Goal: Check status: Check status

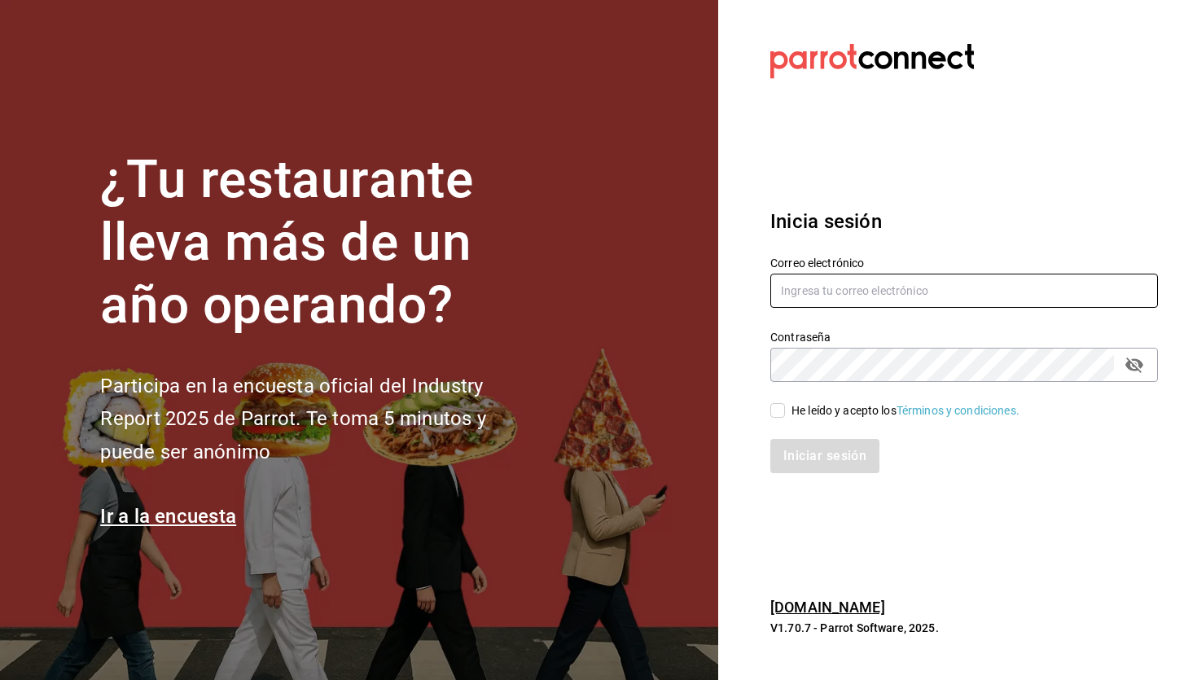
click at [844, 292] on input "text" at bounding box center [964, 291] width 388 height 34
type input "[PERSON_NAME][EMAIL_ADDRESS][DOMAIN_NAME]"
click at [776, 406] on input "He leído y acepto los Términos y condiciones." at bounding box center [777, 410] width 15 height 15
checkbox input "true"
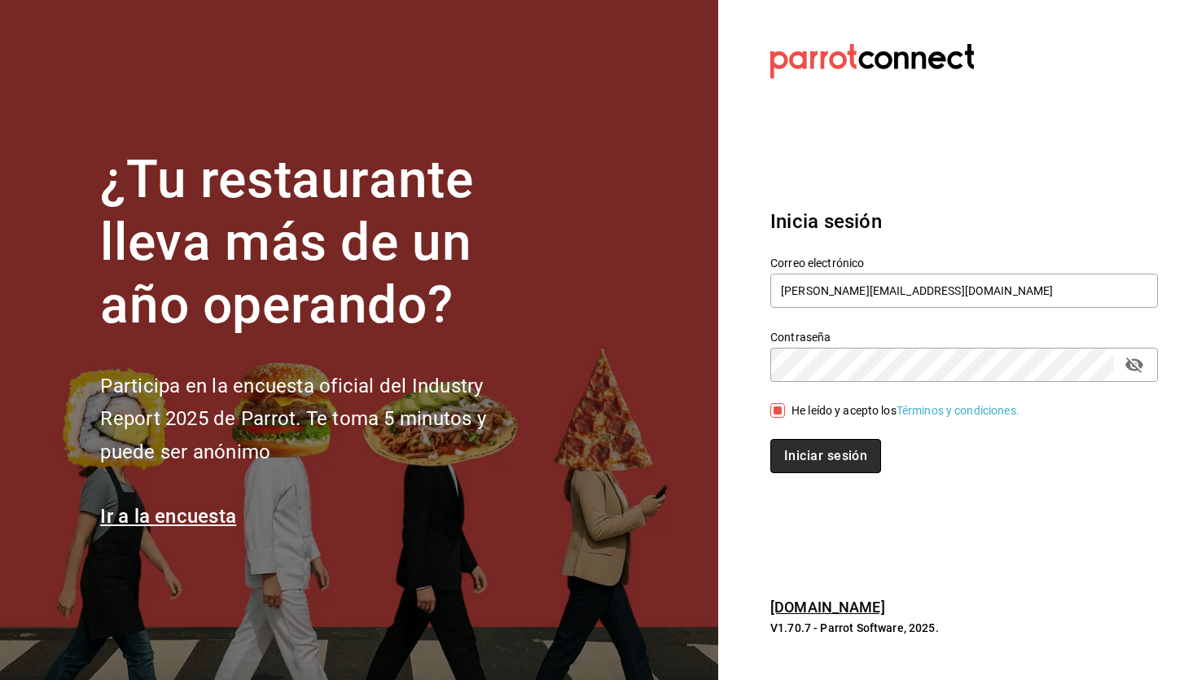
click at [809, 454] on button "Iniciar sesión" at bounding box center [825, 456] width 111 height 34
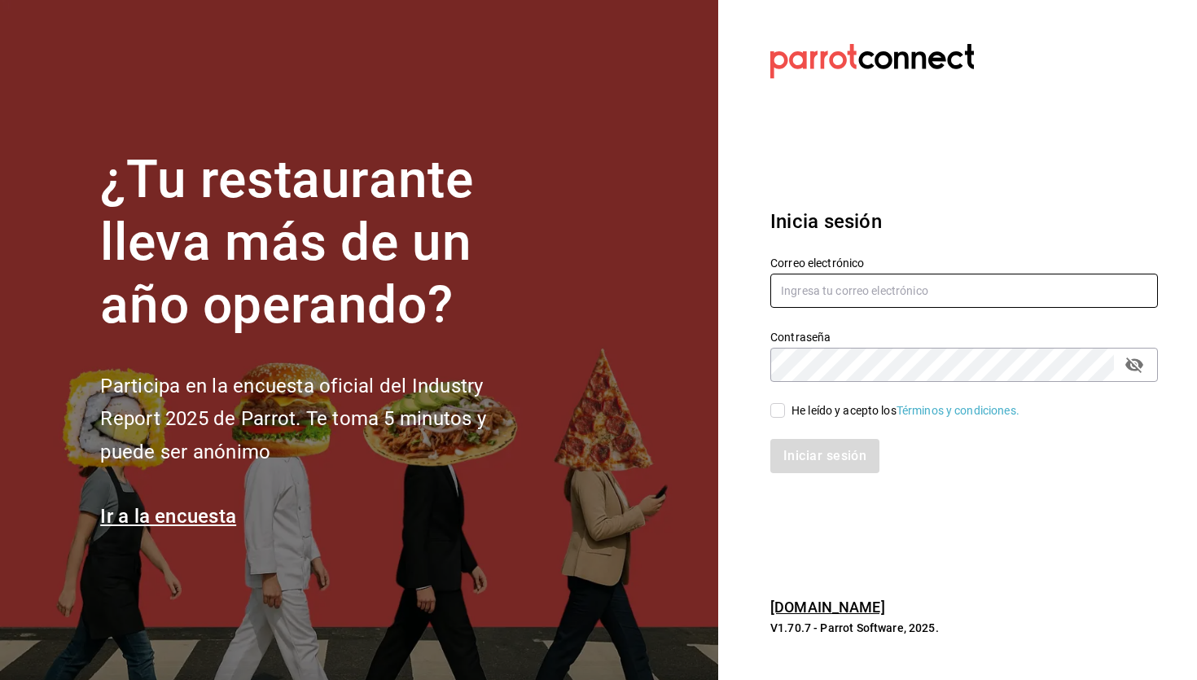
click at [852, 298] on input "text" at bounding box center [964, 291] width 388 height 34
type input "[PERSON_NAME][EMAIL_ADDRESS][DOMAIN_NAME]"
click at [779, 406] on input "He leído y acepto los Términos y condiciones." at bounding box center [777, 410] width 15 height 15
checkbox input "true"
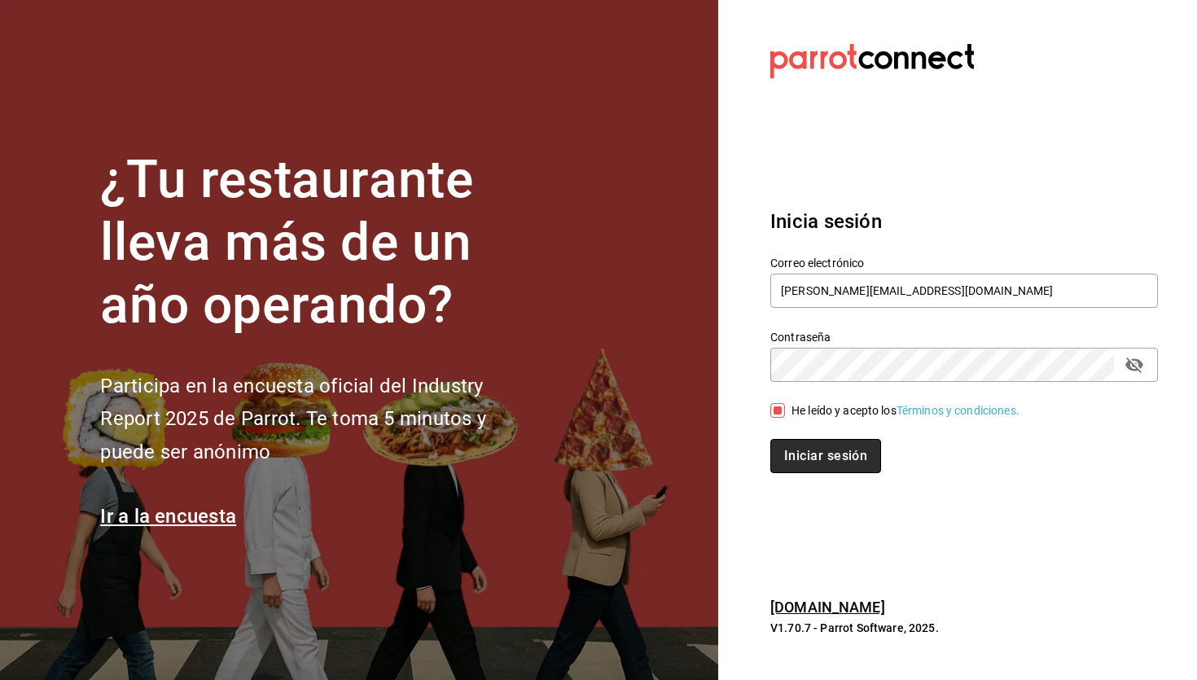
click at [809, 451] on button "Iniciar sesión" at bounding box center [825, 456] width 111 height 34
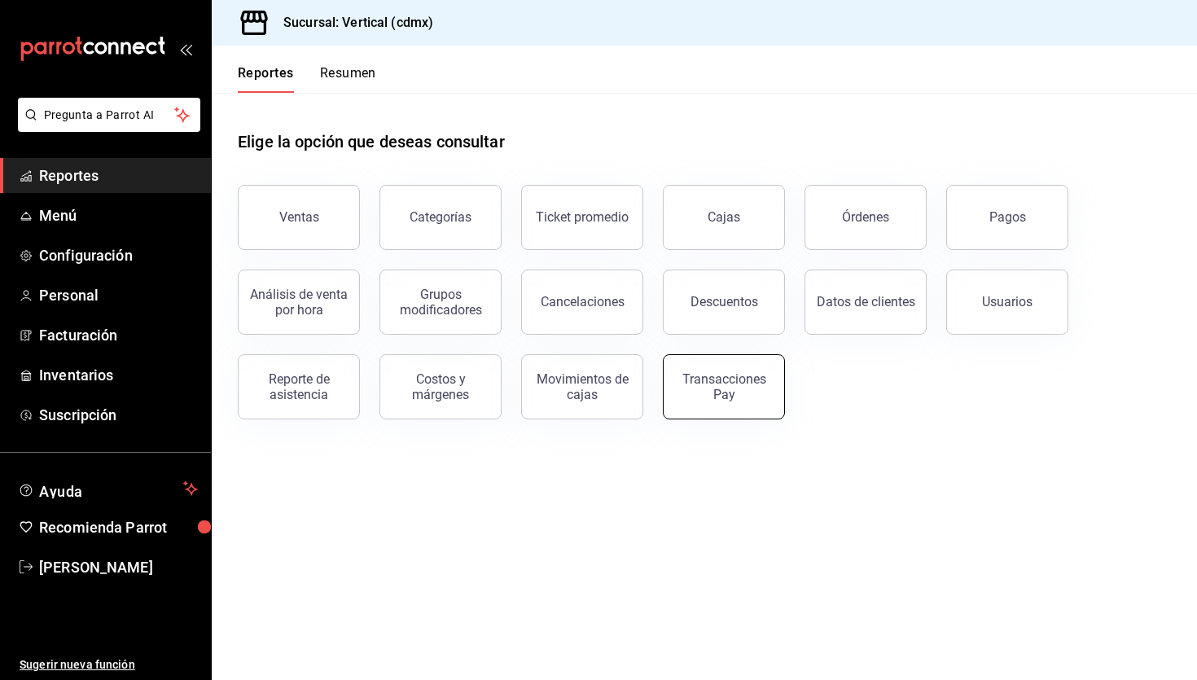
click at [725, 384] on div "Transacciones Pay" at bounding box center [723, 386] width 101 height 31
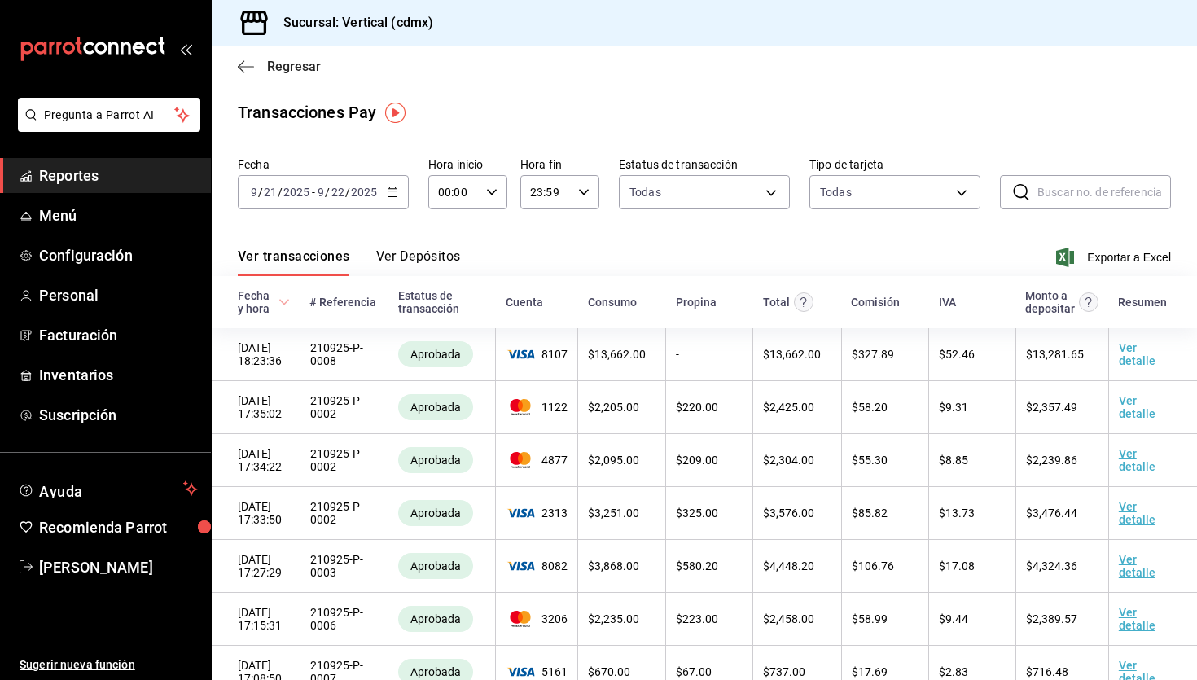
click at [238, 60] on icon "button" at bounding box center [246, 66] width 16 height 15
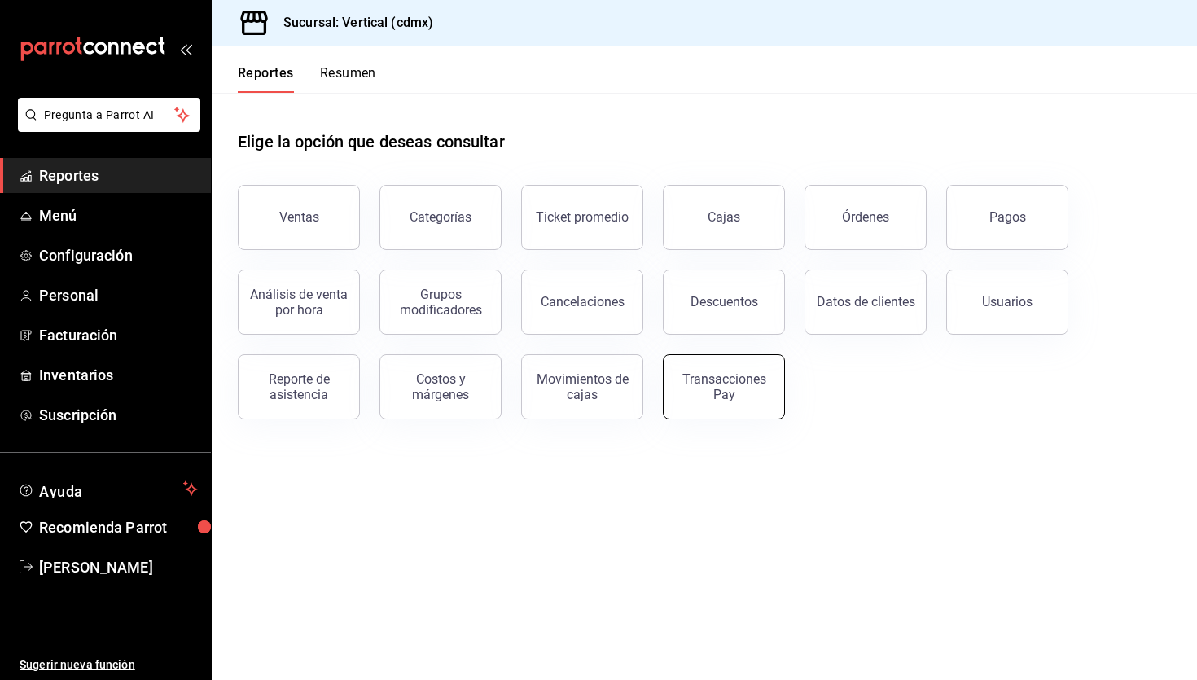
click at [721, 387] on div "Transacciones Pay" at bounding box center [723, 386] width 101 height 31
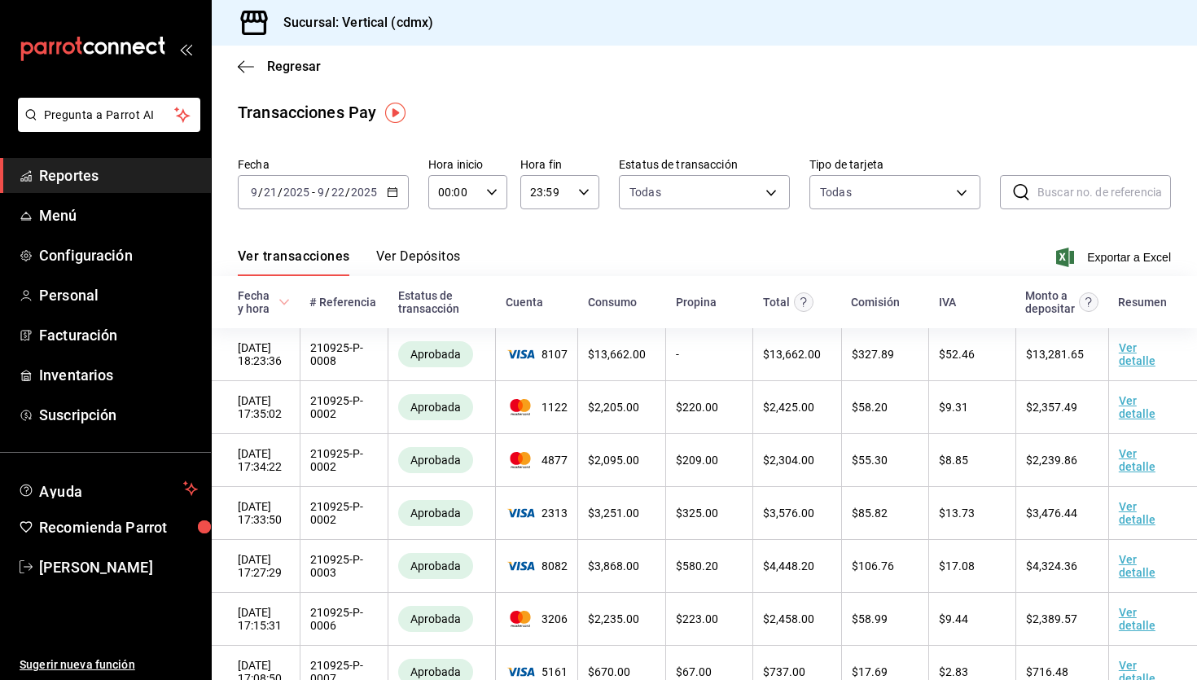
click at [393, 182] on div "2025-09-21 9 / 21 / 2025 - 2025-09-22 9 / 22 / 2025" at bounding box center [323, 192] width 171 height 34
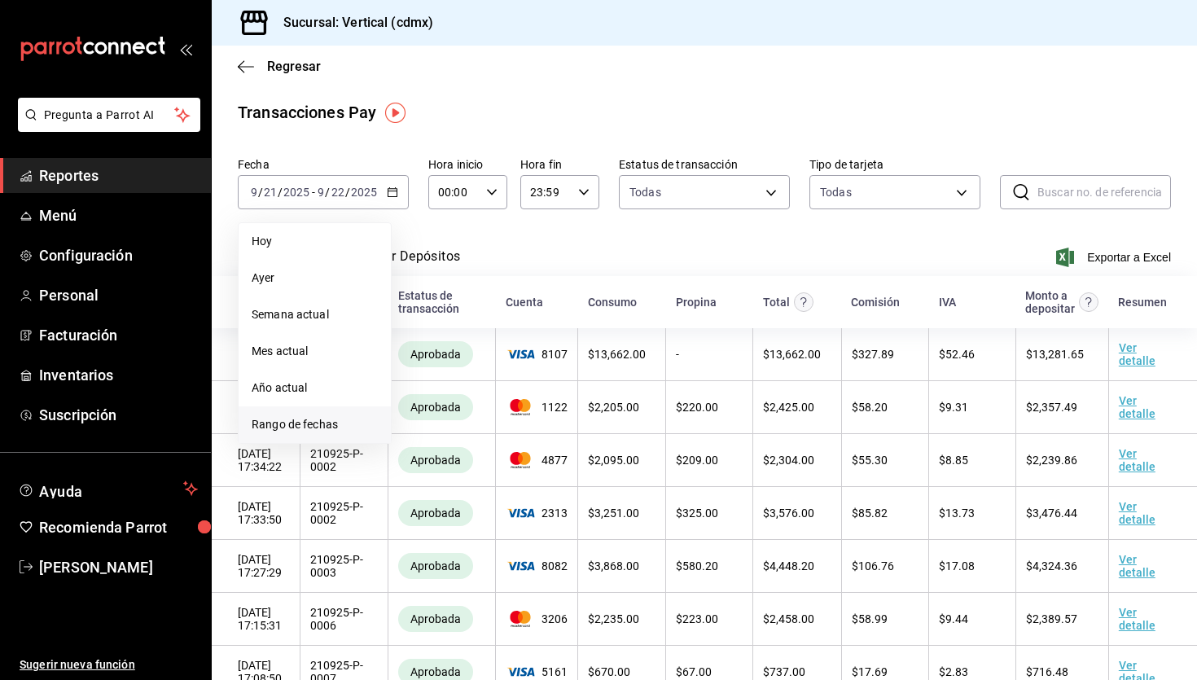
click at [313, 420] on span "Rango de fechas" at bounding box center [315, 424] width 126 height 17
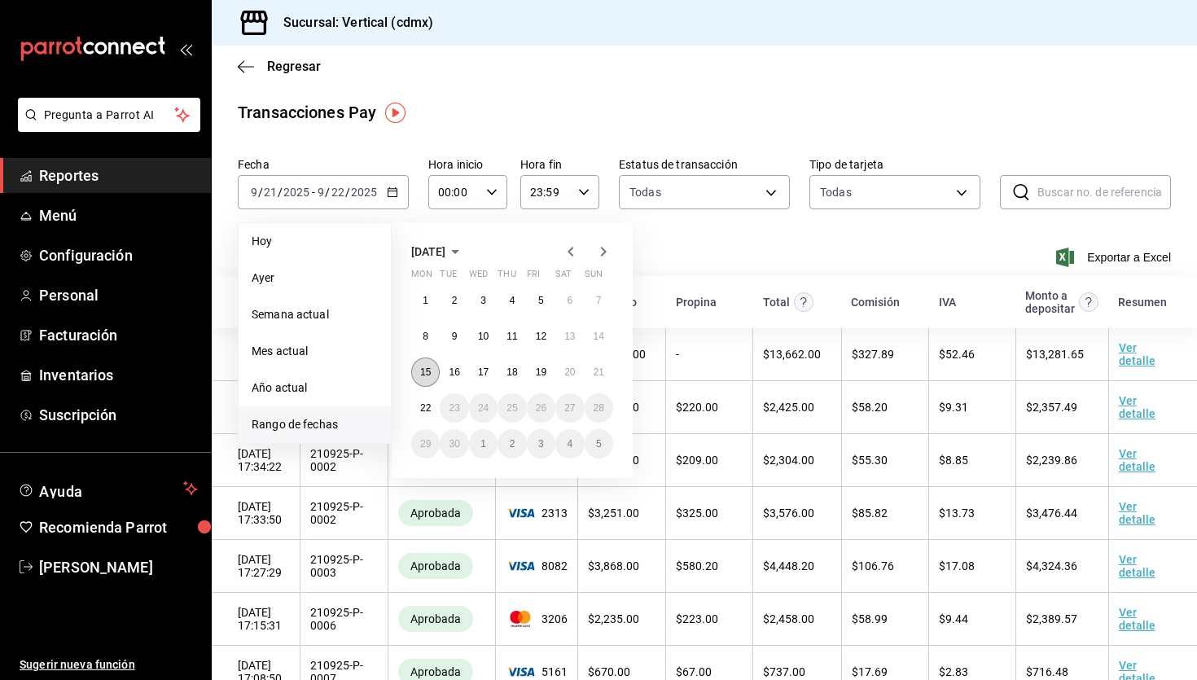
click at [427, 367] on abbr "15" at bounding box center [425, 371] width 11 height 11
click at [596, 372] on abbr "21" at bounding box center [599, 371] width 11 height 11
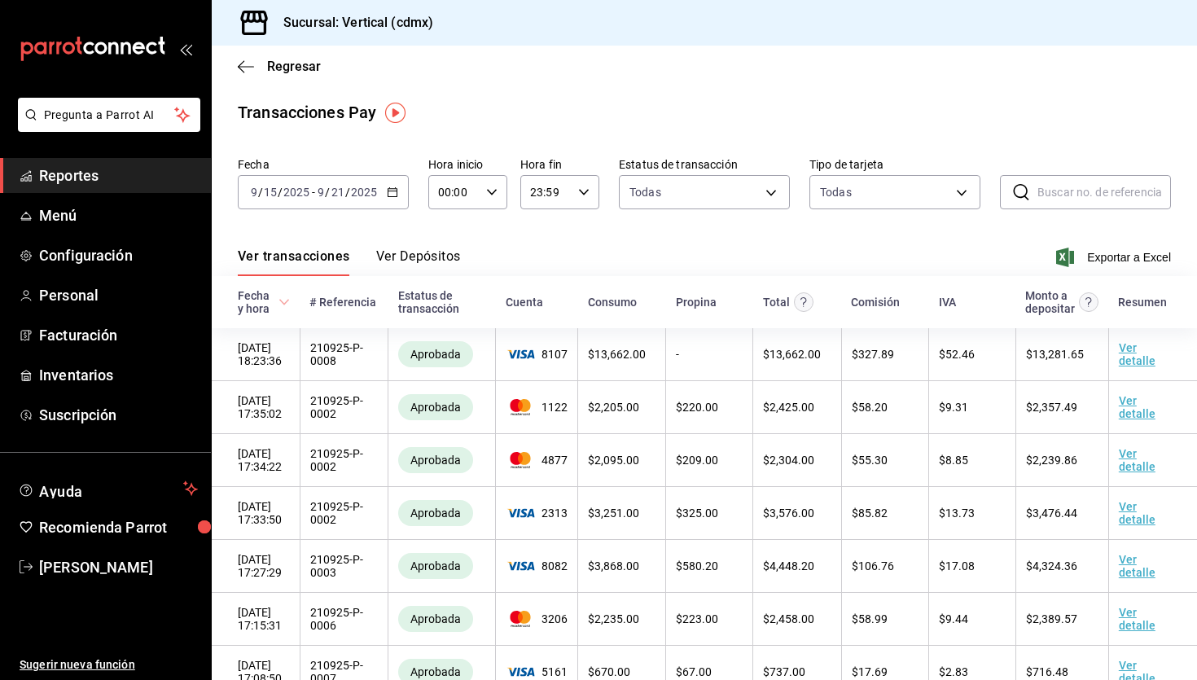
click at [392, 254] on button "Ver Depósitos" at bounding box center [418, 262] width 85 height 28
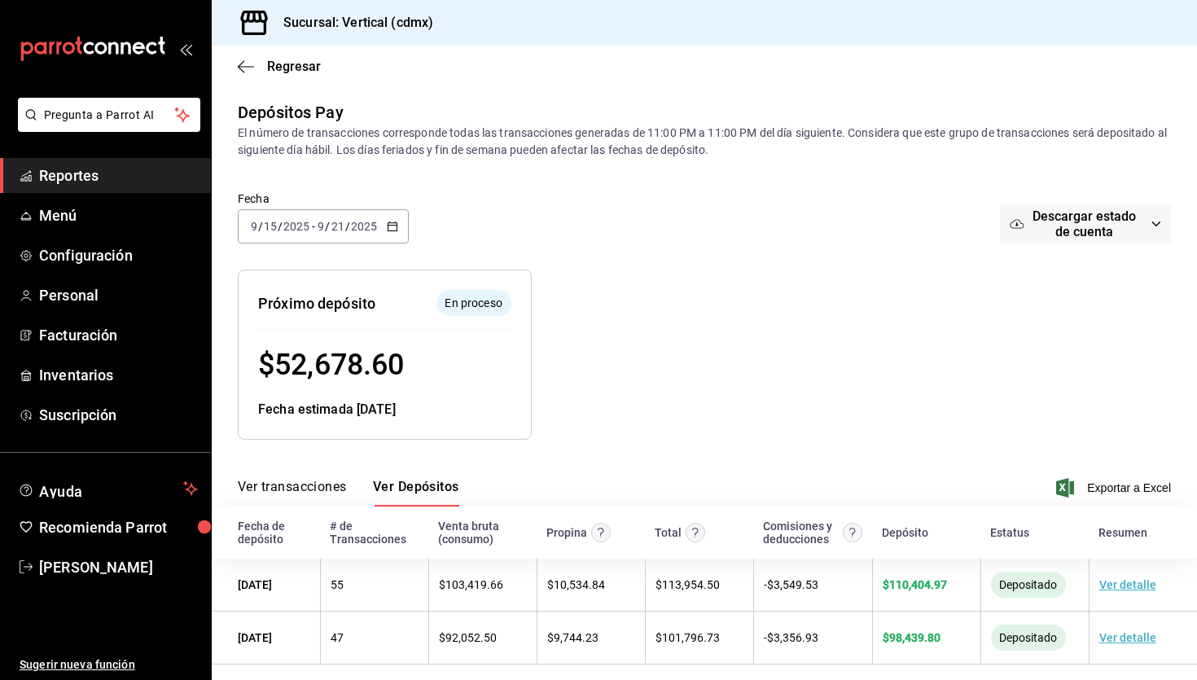
scroll to position [11, 0]
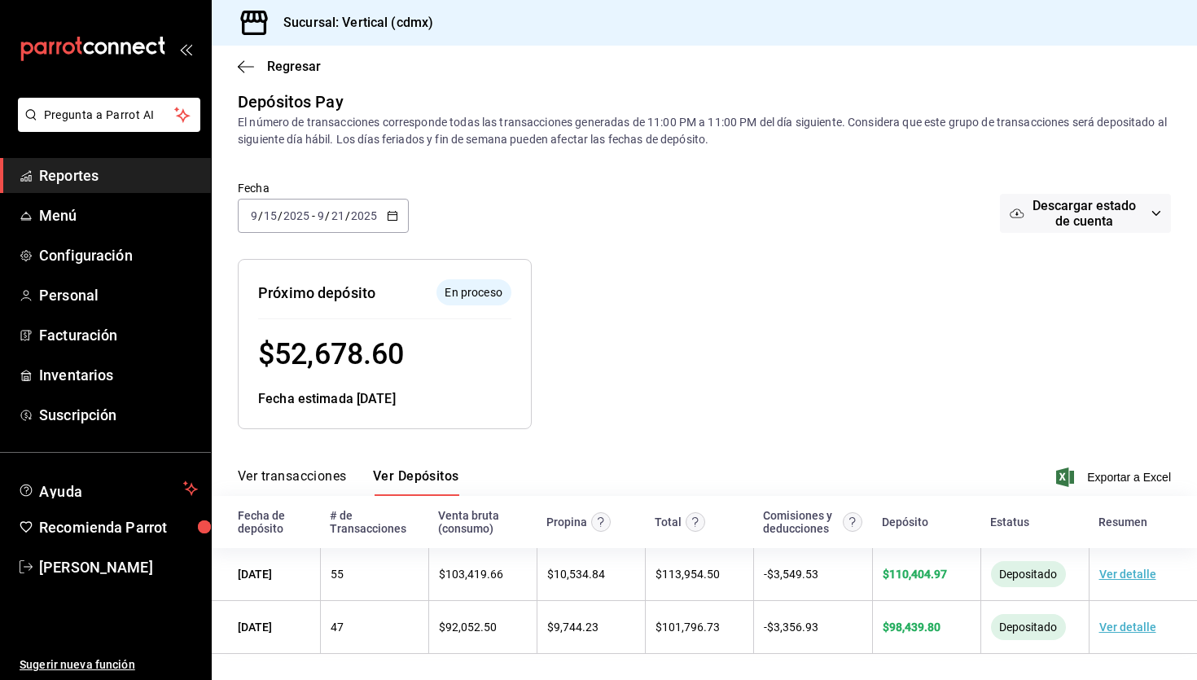
click at [390, 213] on icon "button" at bounding box center [392, 215] width 11 height 11
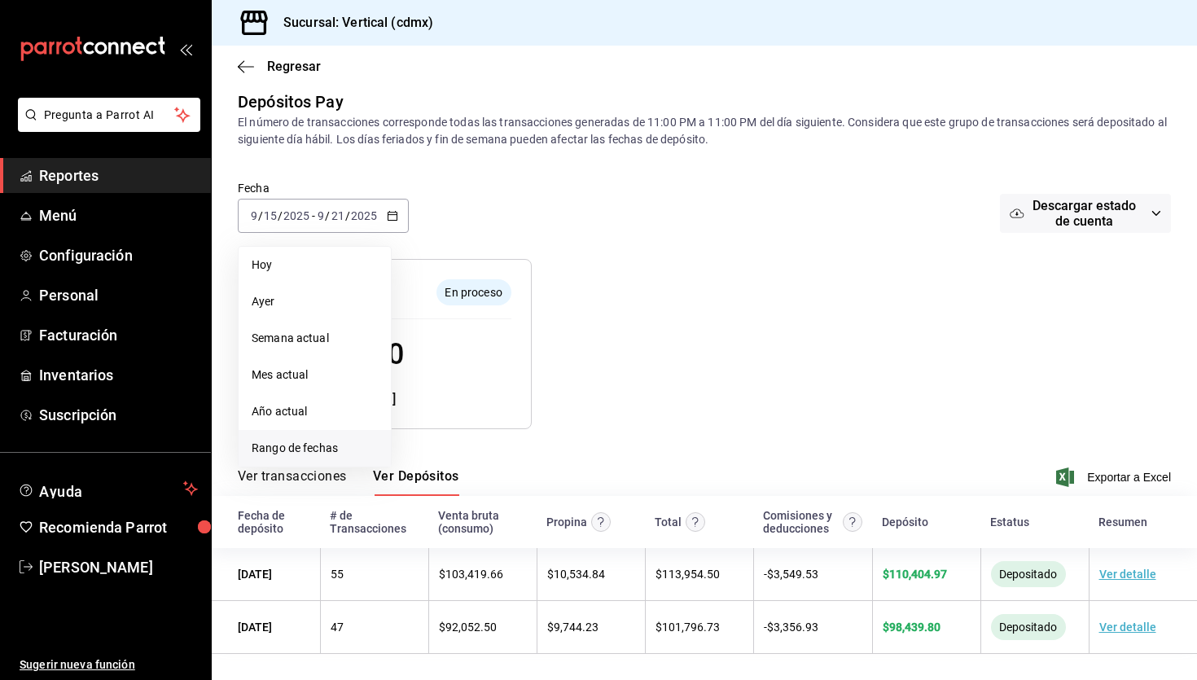
click at [308, 440] on span "Rango de fechas" at bounding box center [315, 448] width 126 height 17
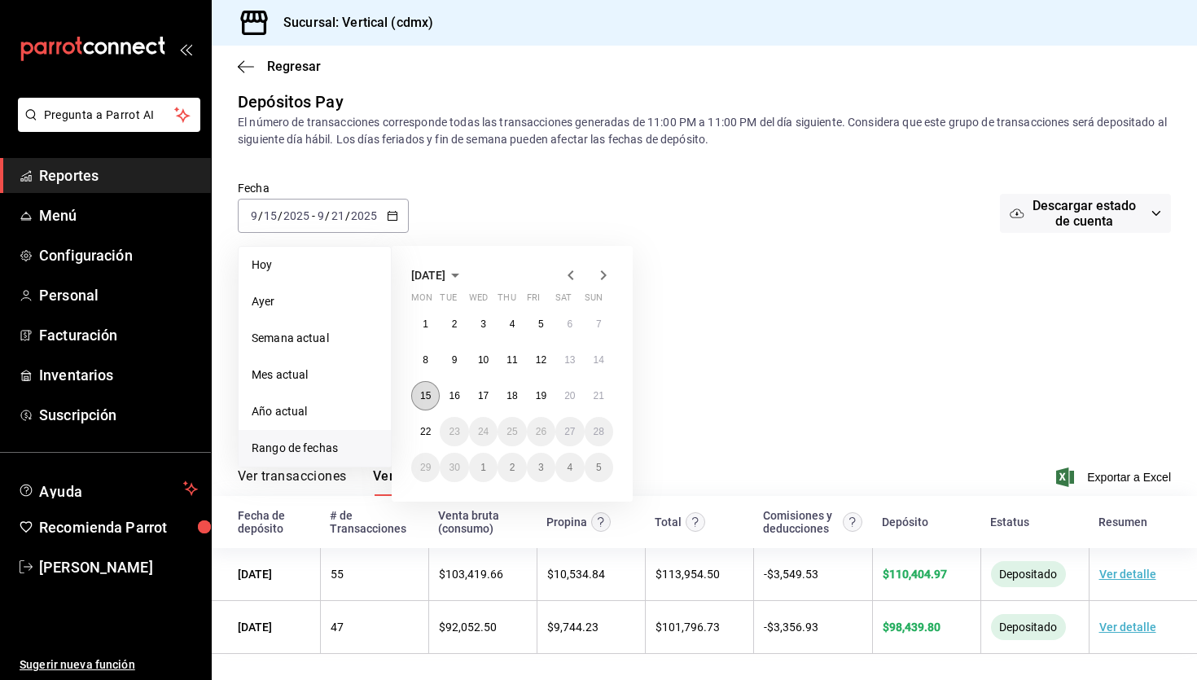
click at [429, 395] on abbr "15" at bounding box center [425, 395] width 11 height 11
click at [602, 399] on abbr "21" at bounding box center [599, 395] width 11 height 11
